Goal: Navigation & Orientation: Understand site structure

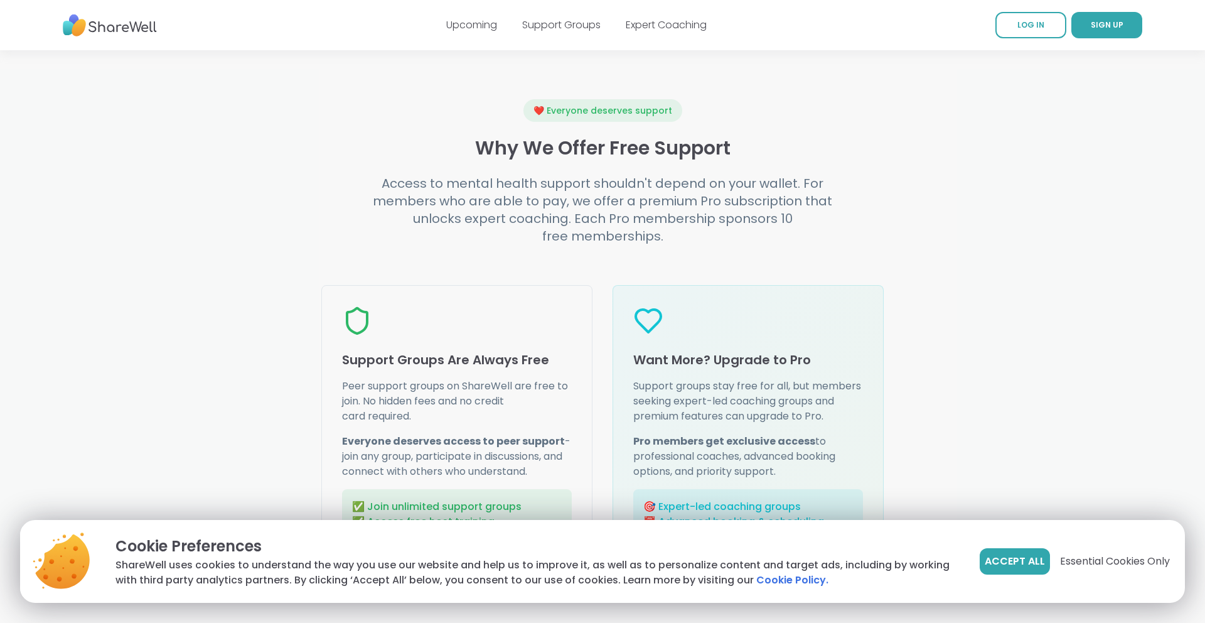
scroll to position [1944, 0]
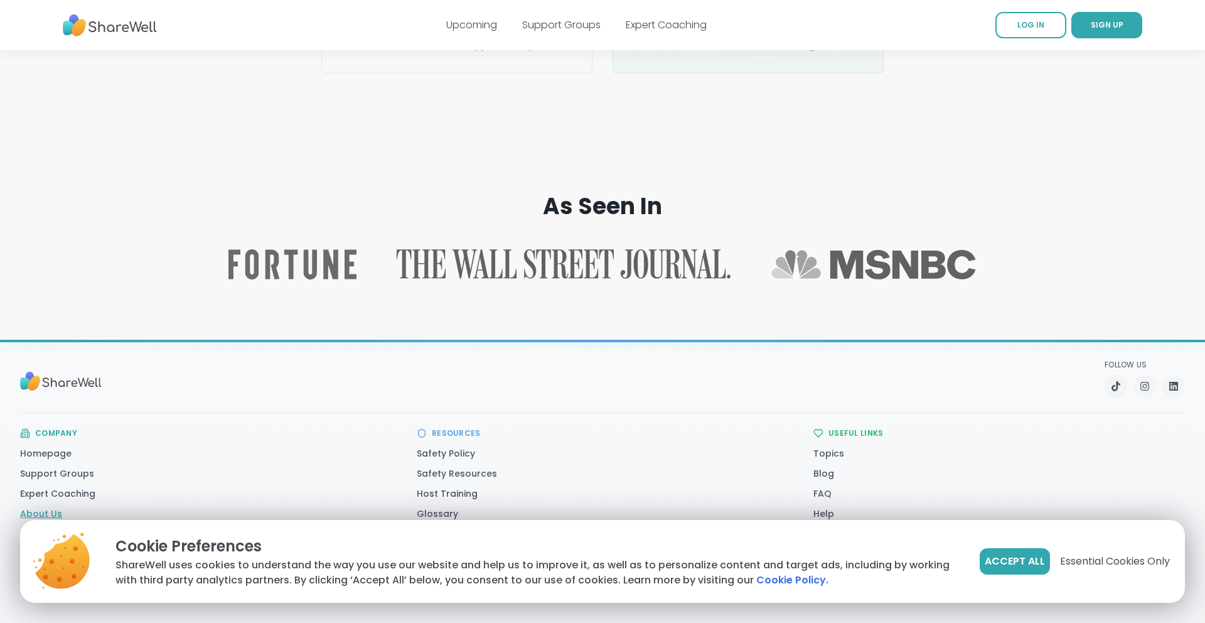
click at [46, 512] on link "About Us" at bounding box center [41, 513] width 42 height 13
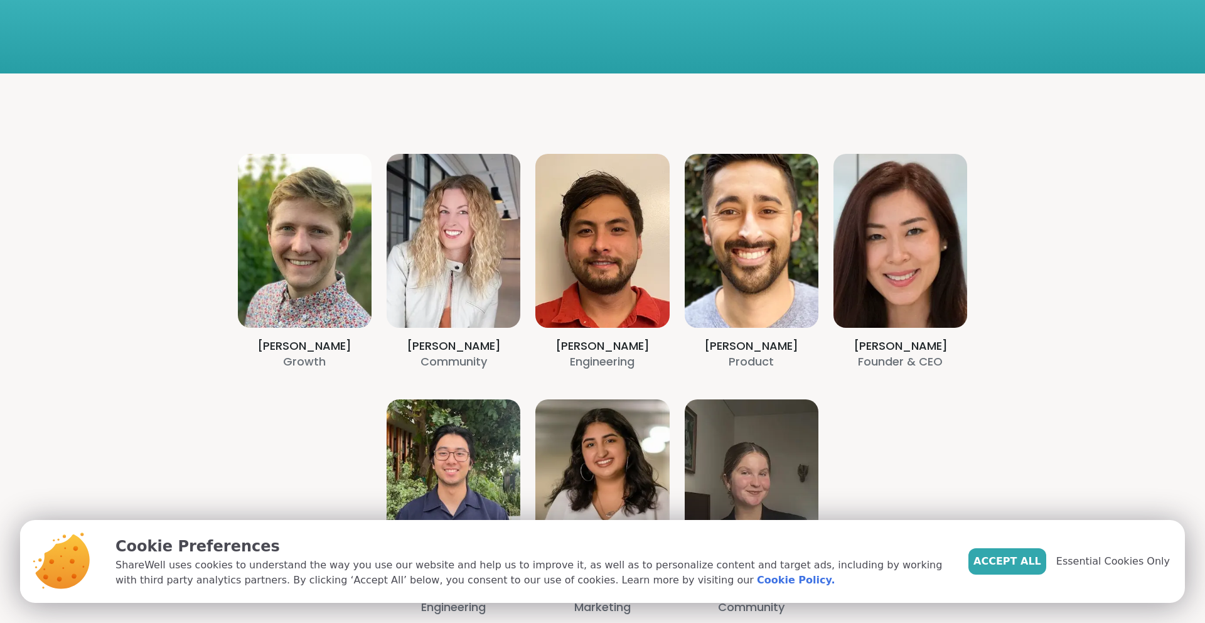
scroll to position [233, 0]
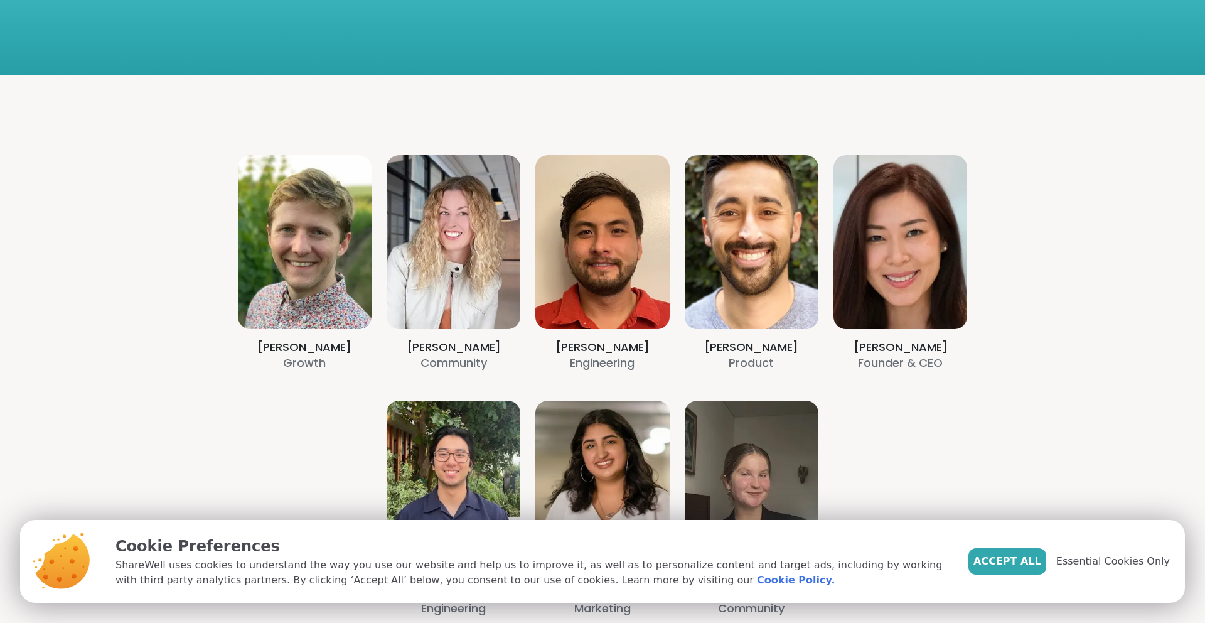
click at [887, 297] on section "Alex Darling Growth Amy Vaninetti Community Billy Herr Engineering Brett Memsic…" at bounding box center [603, 386] width 904 height 622
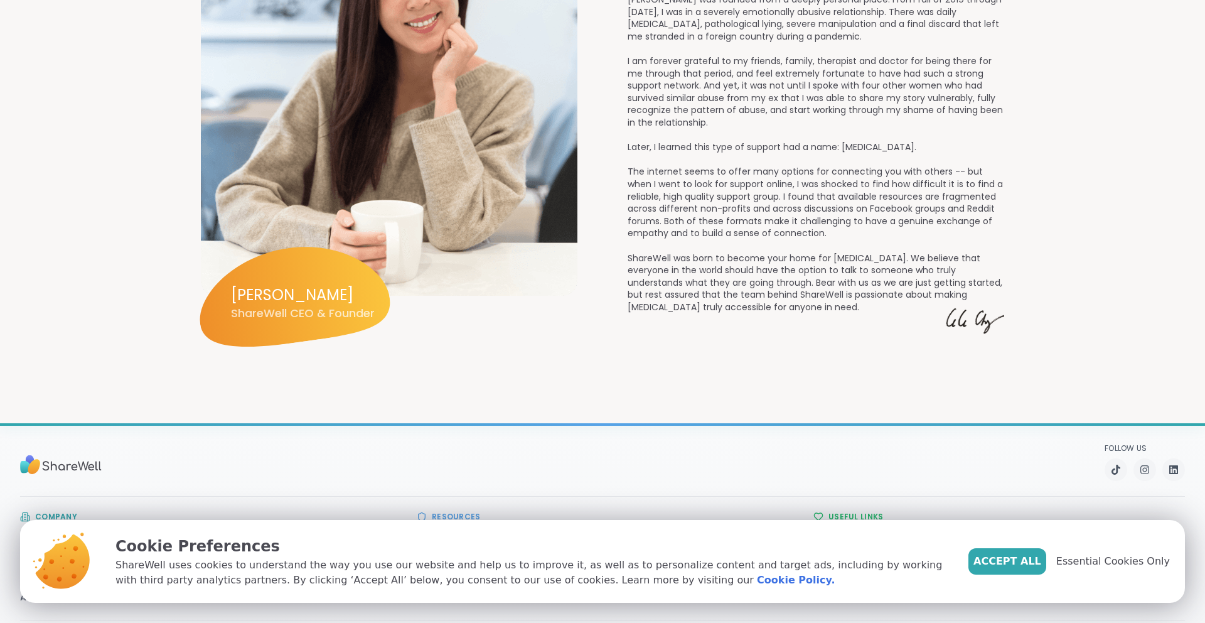
scroll to position [1690, 0]
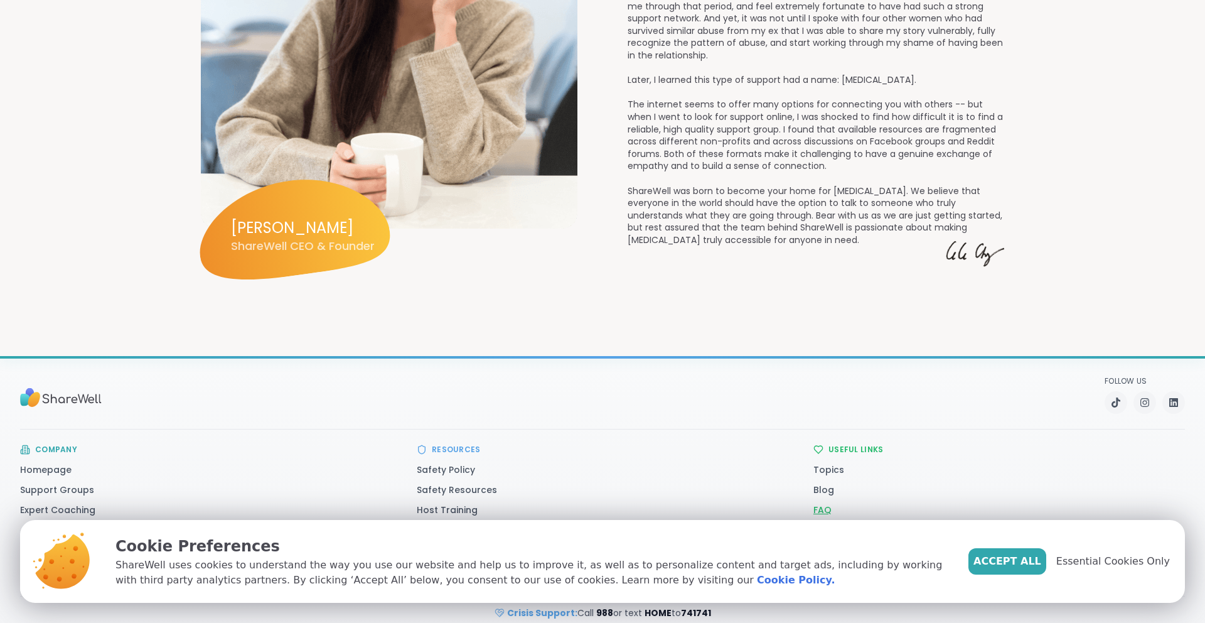
click at [817, 503] on link "FAQ" at bounding box center [822, 509] width 18 height 13
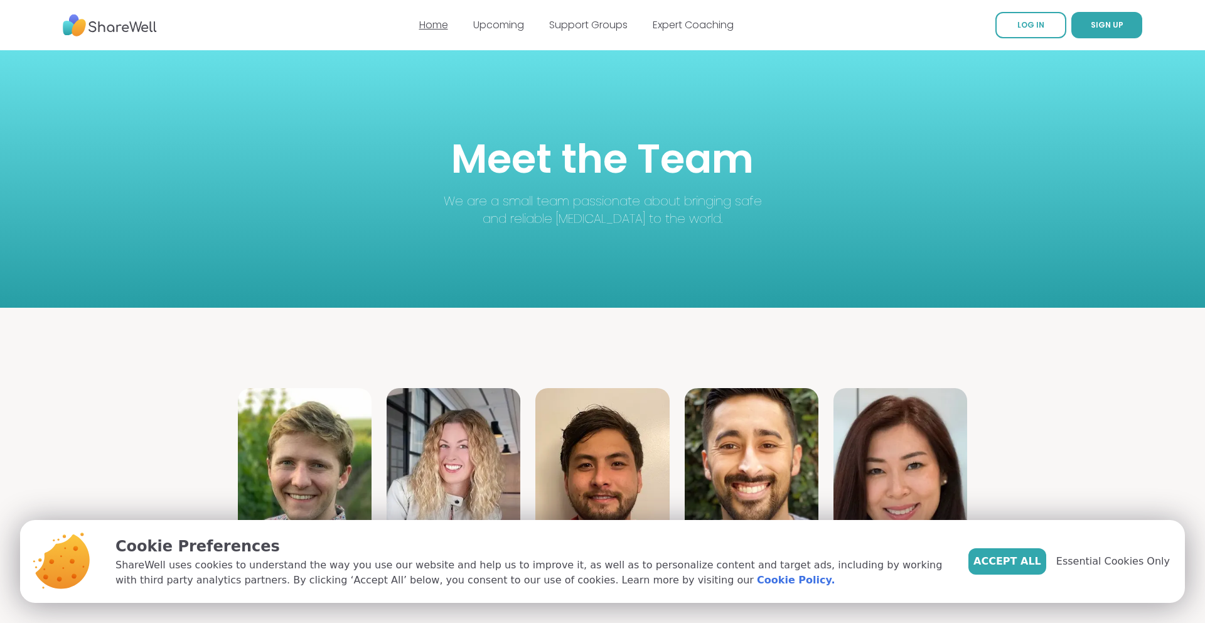
click at [440, 27] on link "Home" at bounding box center [433, 25] width 29 height 14
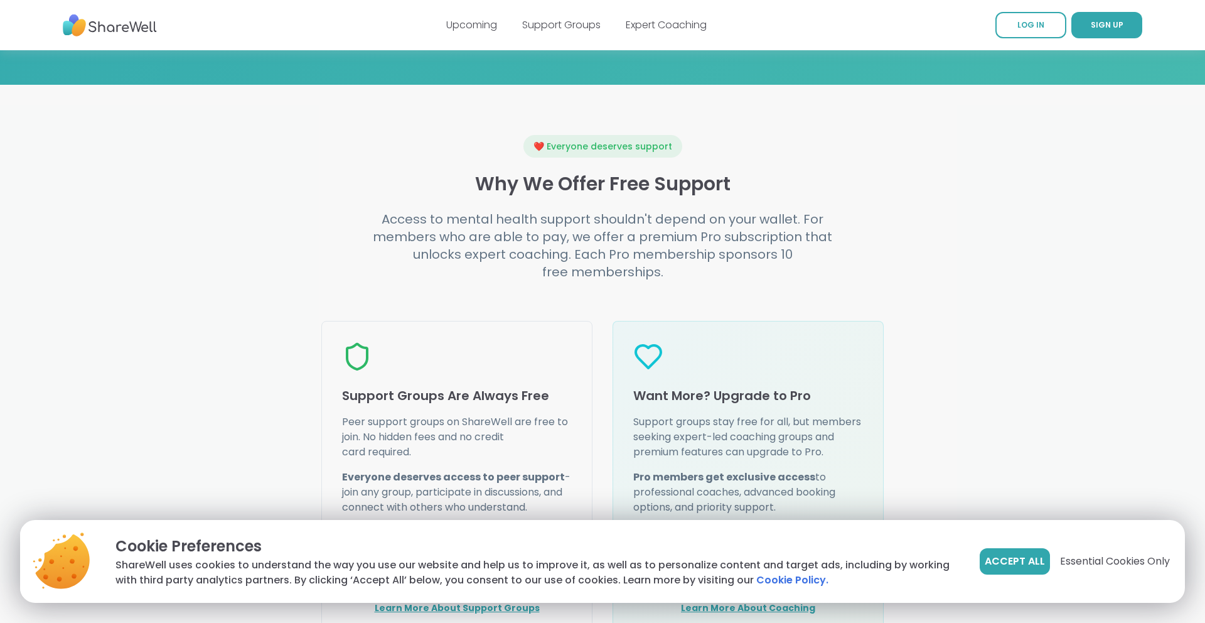
scroll to position [1944, 0]
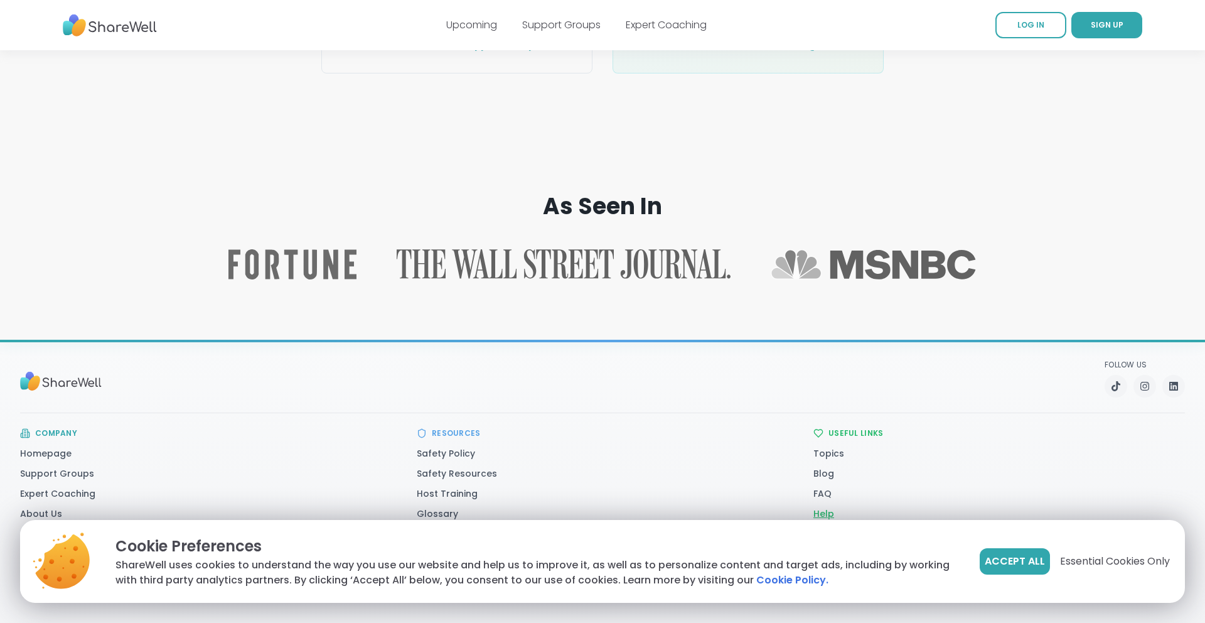
click at [825, 512] on link "Help" at bounding box center [823, 513] width 21 height 13
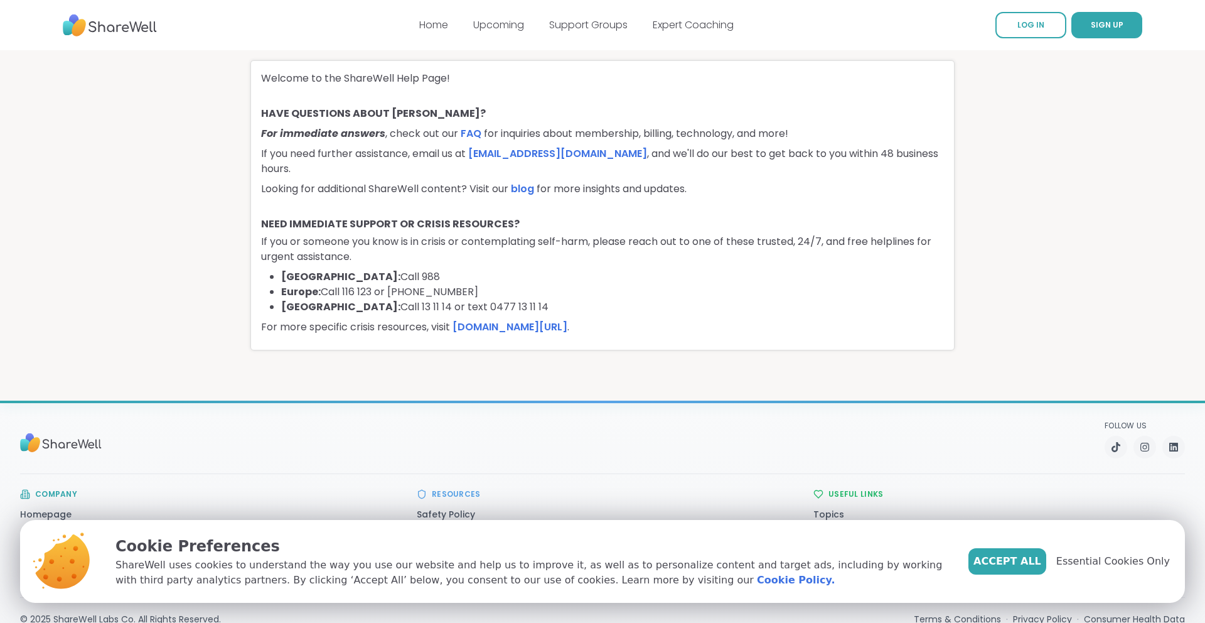
scroll to position [61, 0]
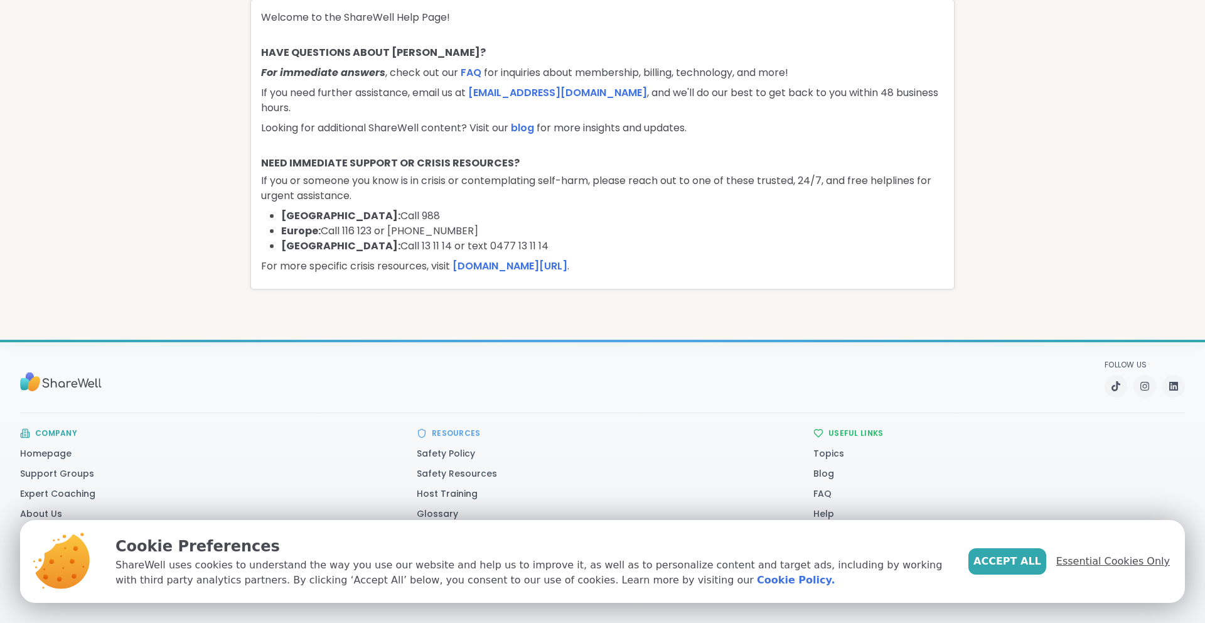
click at [1102, 562] on span "Essential Cookies Only" at bounding box center [1113, 561] width 114 height 15
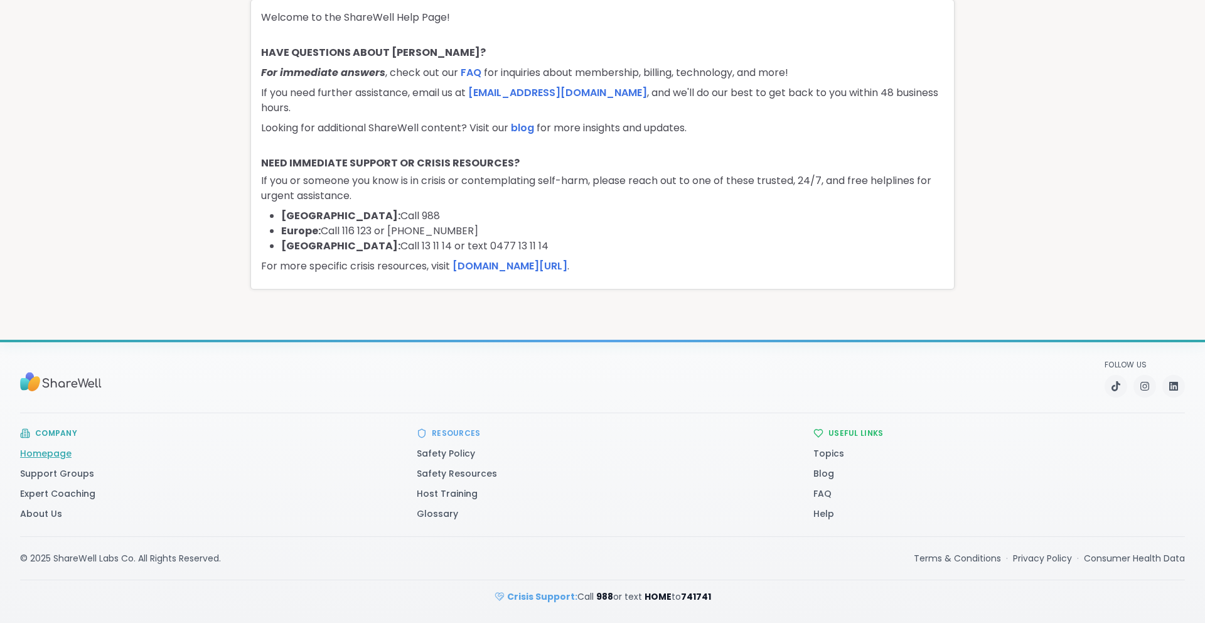
click at [43, 451] on link "Homepage" at bounding box center [45, 453] width 51 height 13
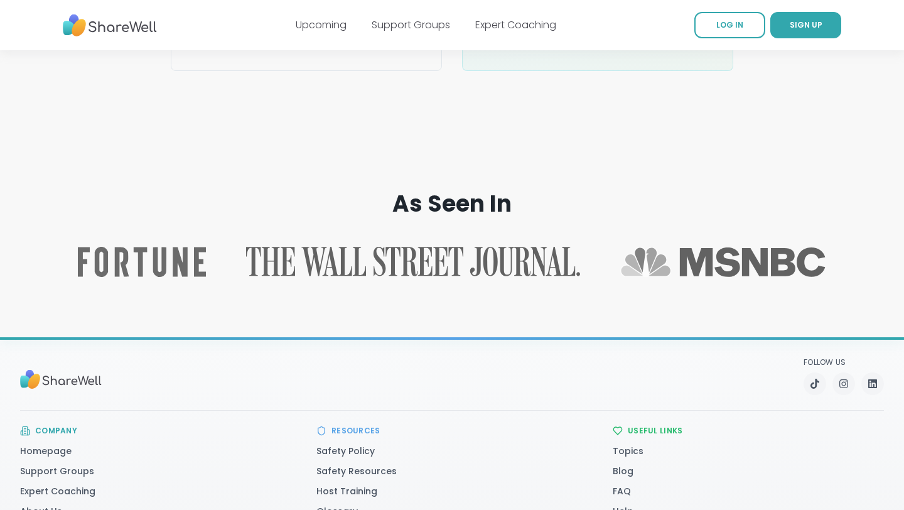
scroll to position [1991, 0]
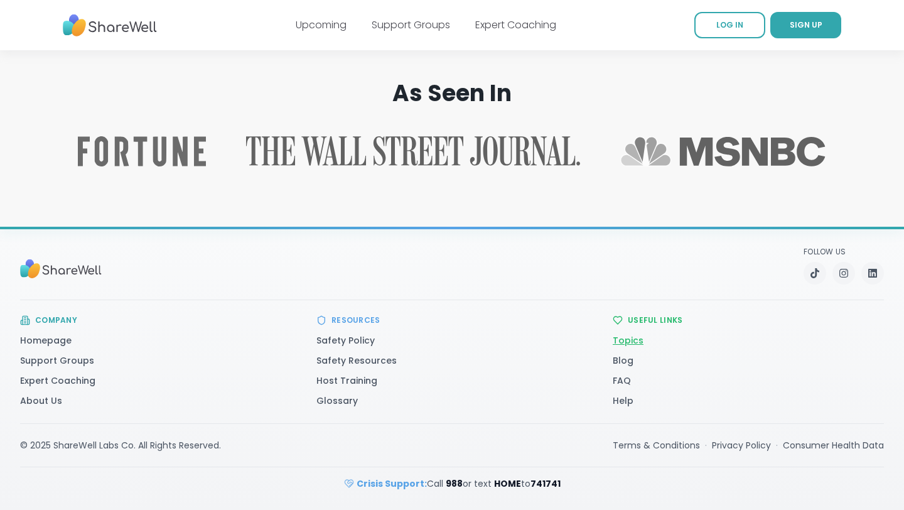
click at [630, 339] on link "Topics" at bounding box center [628, 340] width 31 height 13
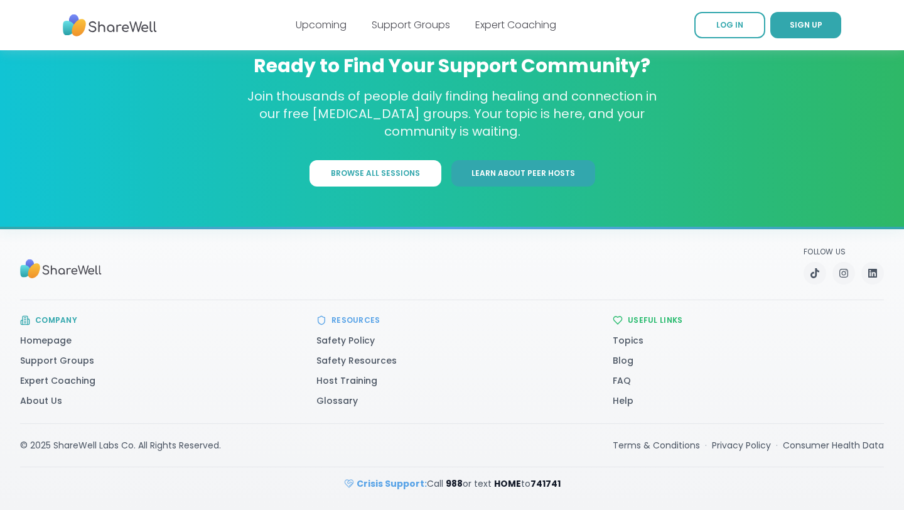
scroll to position [6718, 0]
click at [628, 400] on link "Help" at bounding box center [623, 400] width 21 height 13
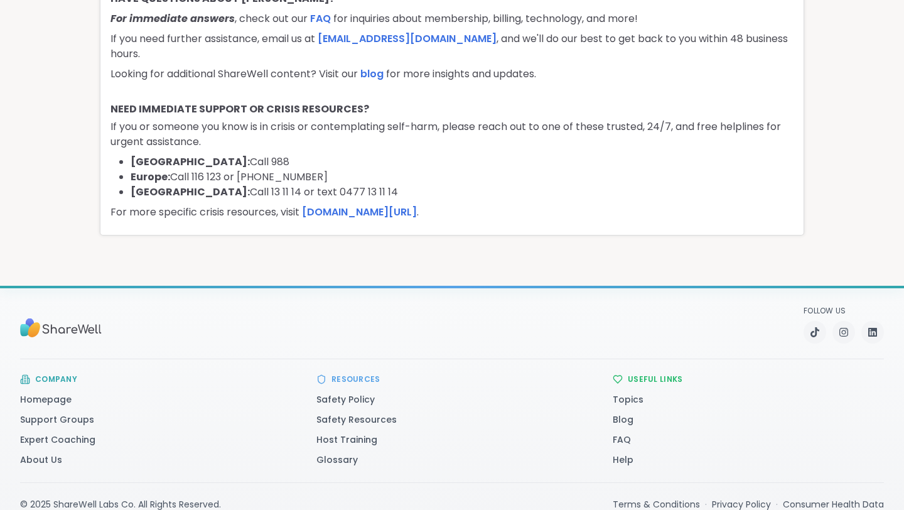
scroll to position [119, 0]
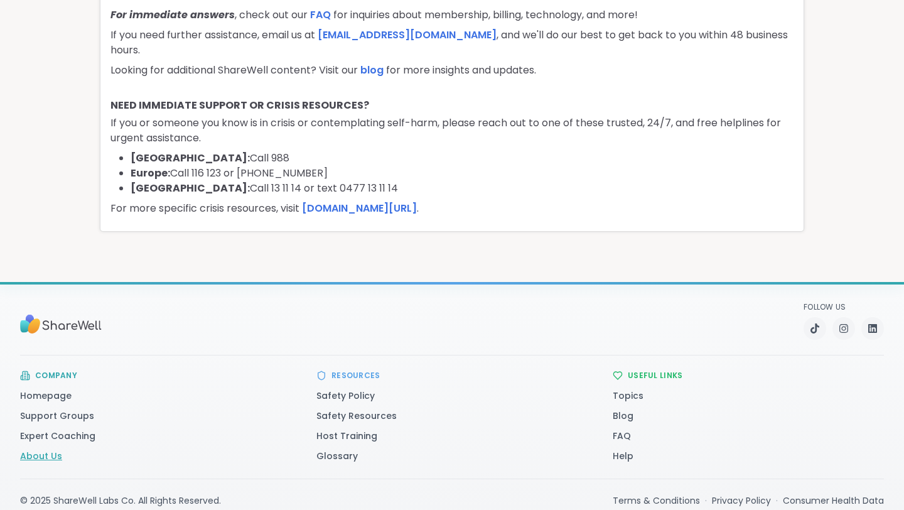
click at [52, 454] on link "About Us" at bounding box center [41, 455] width 42 height 13
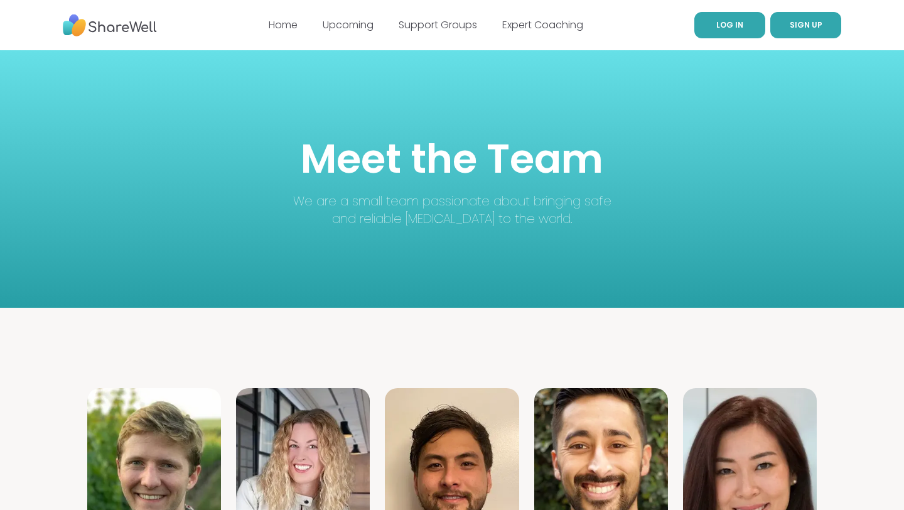
click at [732, 25] on span "LOG IN" at bounding box center [729, 24] width 27 height 11
click at [525, 28] on link "Expert Coaching" at bounding box center [542, 25] width 81 height 14
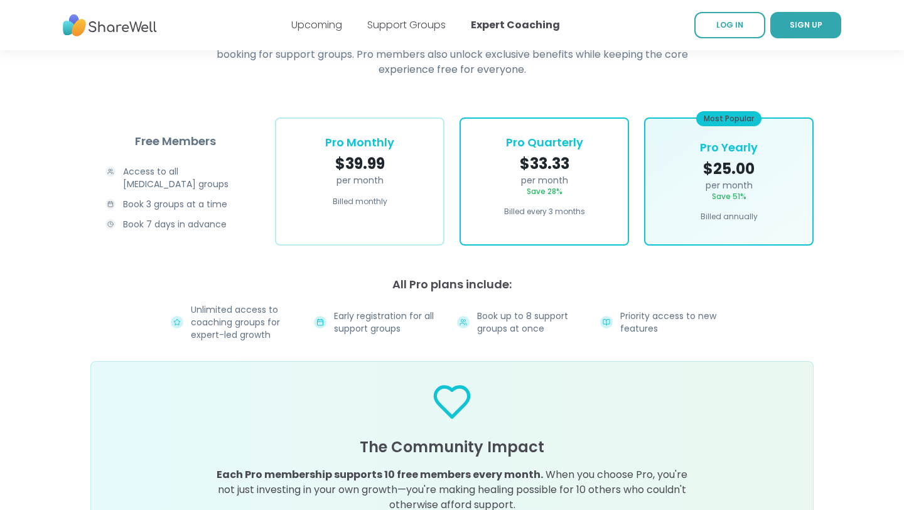
scroll to position [2880, 0]
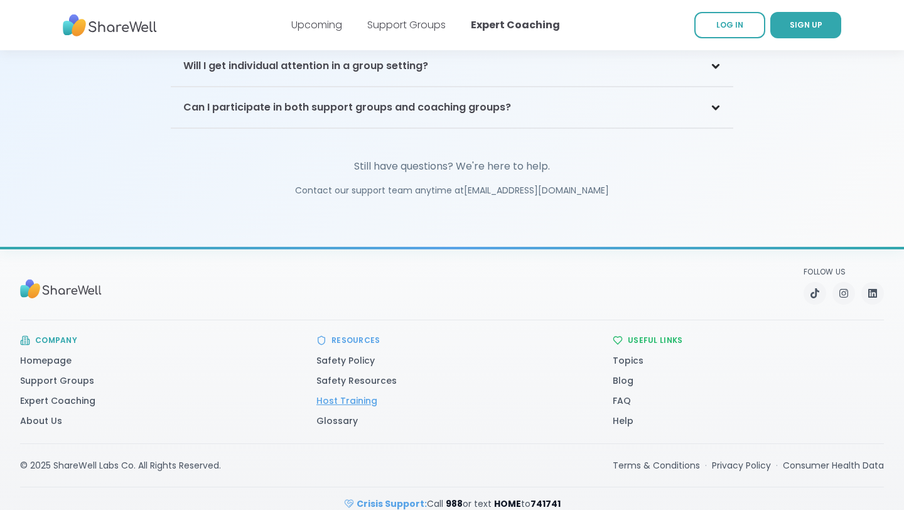
click at [345, 394] on link "Host Training" at bounding box center [346, 400] width 61 height 13
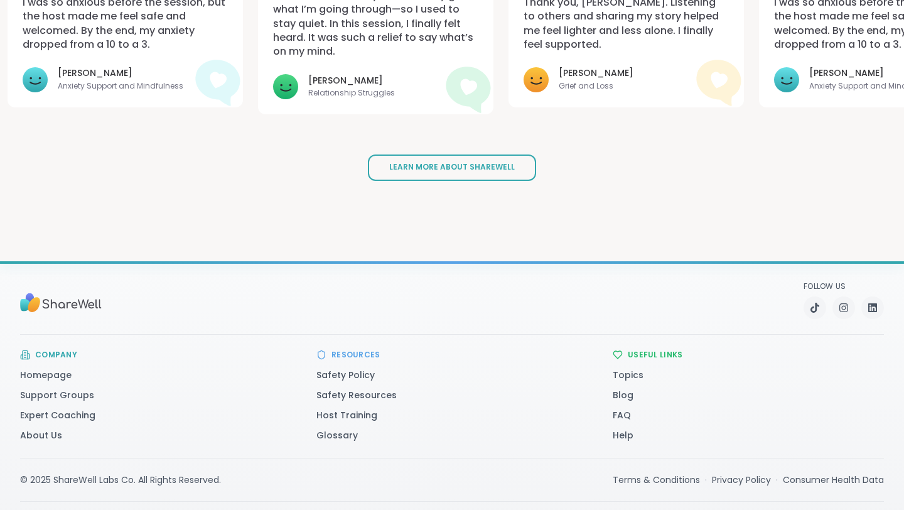
scroll to position [2931, 0]
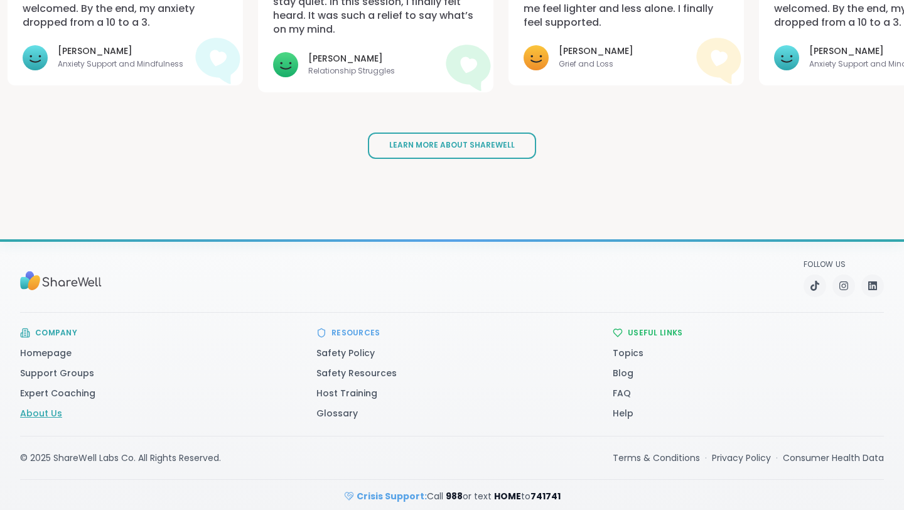
click at [46, 407] on link "About Us" at bounding box center [41, 413] width 42 height 13
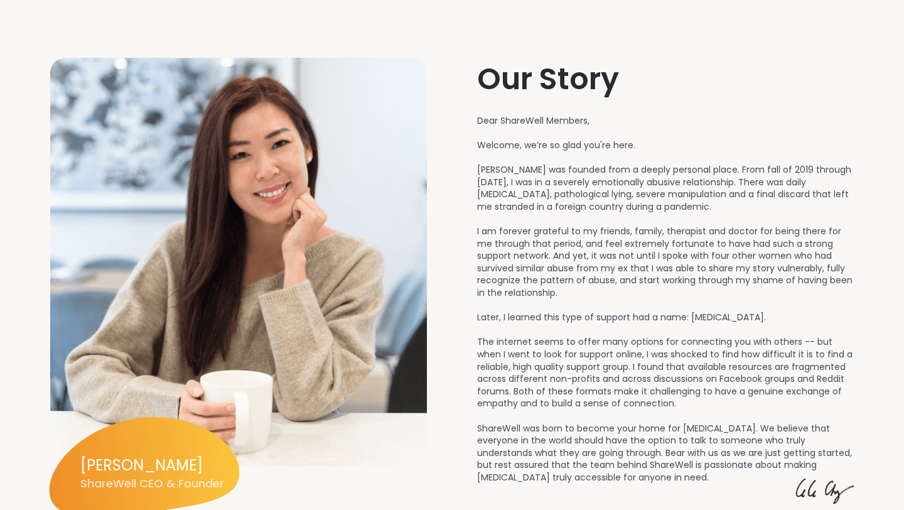
scroll to position [1455, 0]
